Goal: Task Accomplishment & Management: Manage account settings

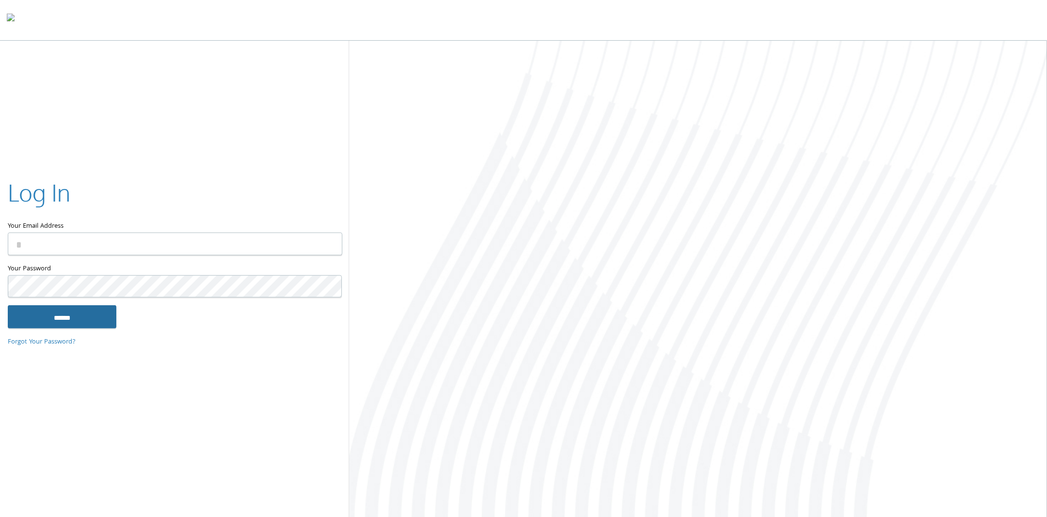
type input "**********"
click at [62, 317] on input "******" at bounding box center [62, 317] width 109 height 23
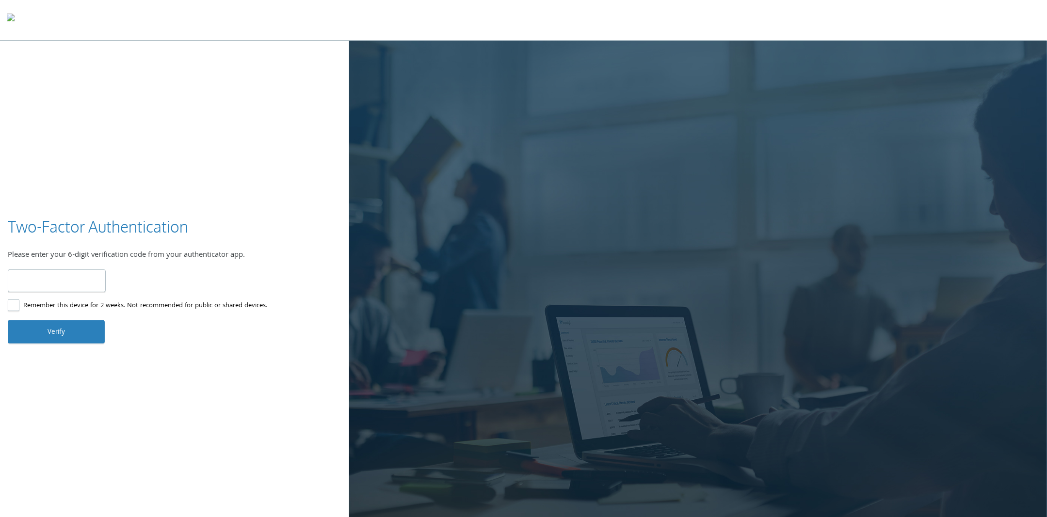
click at [50, 282] on input "number" at bounding box center [57, 281] width 98 height 23
type input "******"
